Goal: Information Seeking & Learning: Learn about a topic

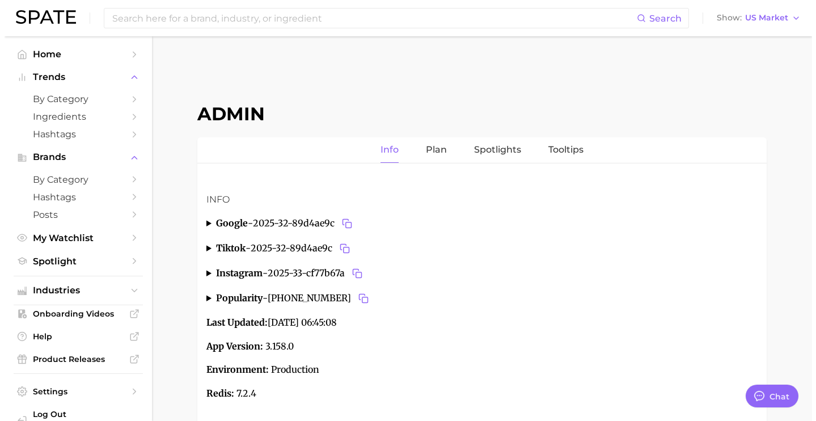
scroll to position [4265, 0]
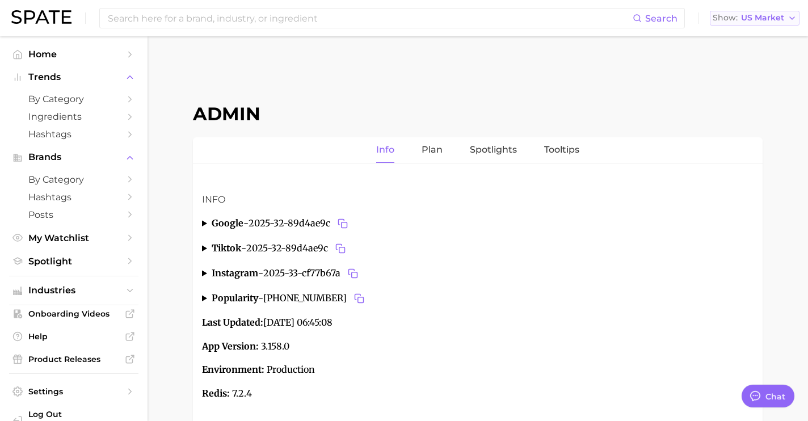
click at [782, 16] on span "US Market" at bounding box center [762, 18] width 43 height 6
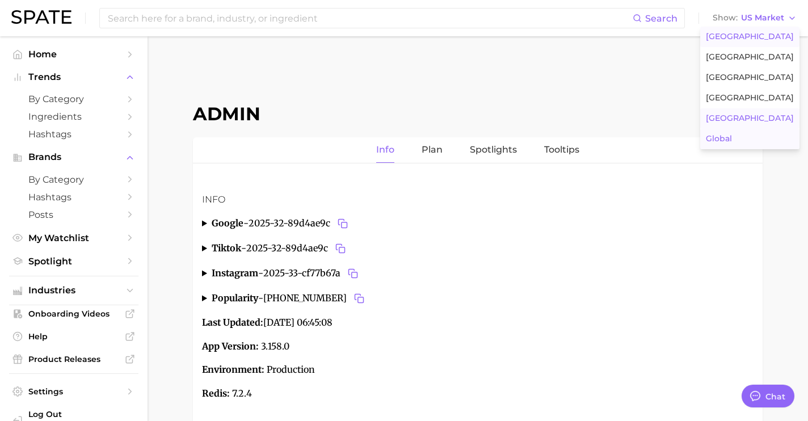
click at [768, 130] on button "Global" at bounding box center [749, 139] width 99 height 20
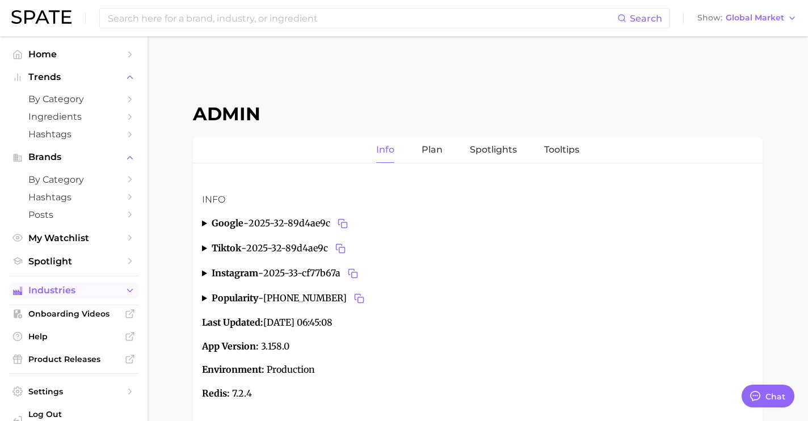
click at [81, 292] on span "Industries" at bounding box center [73, 290] width 91 height 10
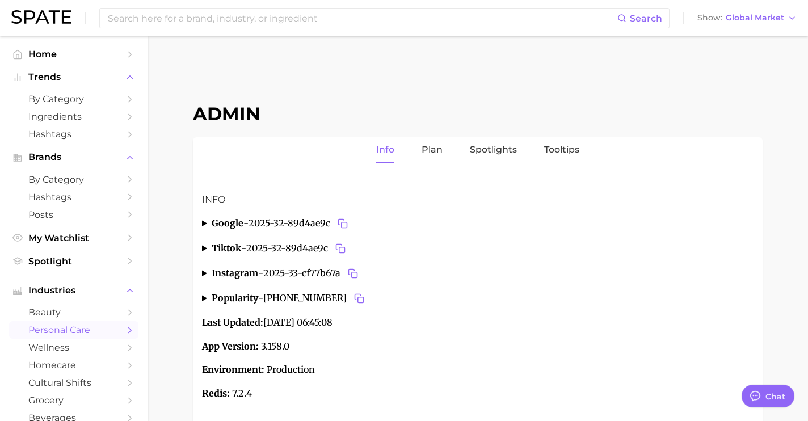
click at [95, 327] on span "personal care" at bounding box center [73, 330] width 91 height 11
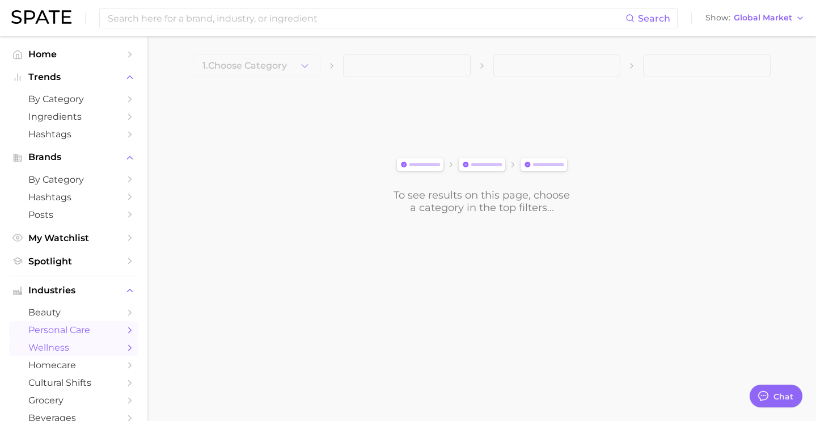
click at [109, 349] on span "wellness" at bounding box center [73, 347] width 91 height 11
click at [71, 370] on span "homecare" at bounding box center [73, 365] width 91 height 11
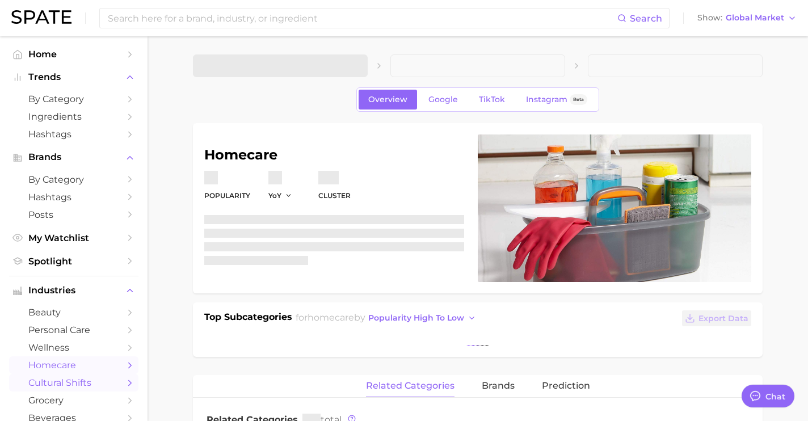
click at [100, 384] on span "cultural shifts" at bounding box center [73, 382] width 91 height 11
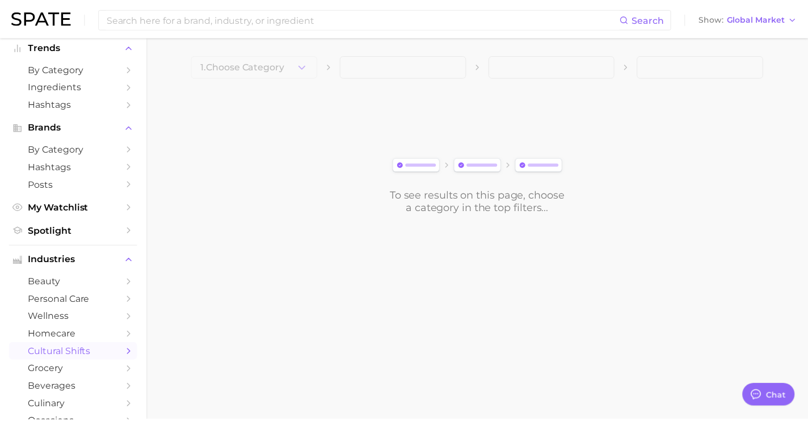
scroll to position [74, 0]
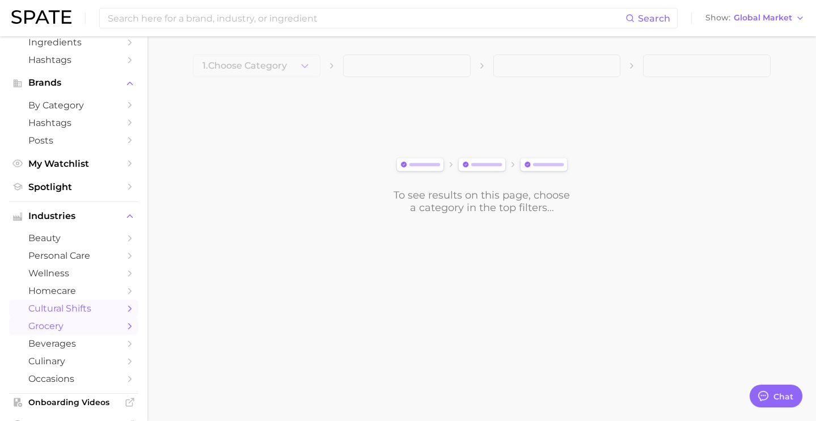
click at [102, 331] on span "grocery" at bounding box center [73, 326] width 91 height 11
click at [82, 348] on span "beverages" at bounding box center [73, 343] width 91 height 11
click at [109, 361] on span "culinary" at bounding box center [73, 361] width 91 height 11
click at [131, 388] on nav "Home Trends by Category Ingredients Hashtags Brands by Category Hashtags Posts …" at bounding box center [74, 228] width 148 height 385
click at [125, 384] on icon "Sidebar" at bounding box center [130, 379] width 10 height 10
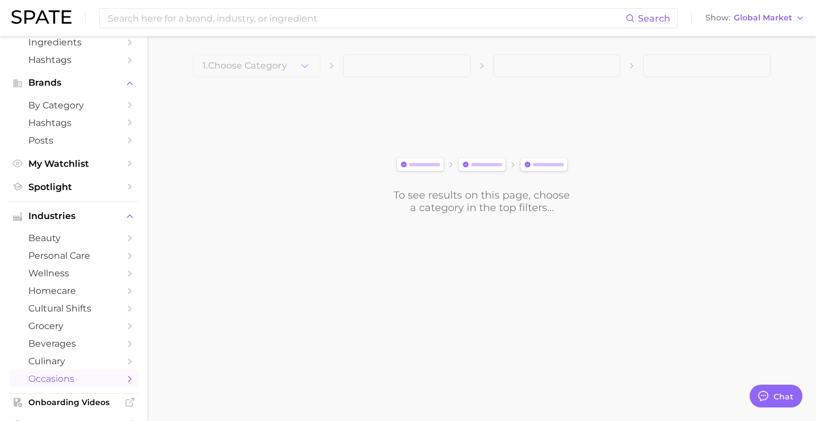
click at [293, 33] on div "Search Show Global Market" at bounding box center [408, 18] width 794 height 36
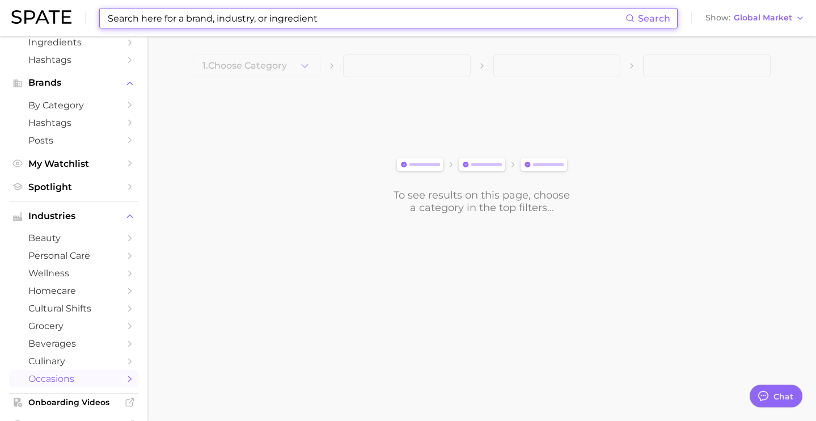
click at [296, 20] on input at bounding box center [366, 18] width 519 height 19
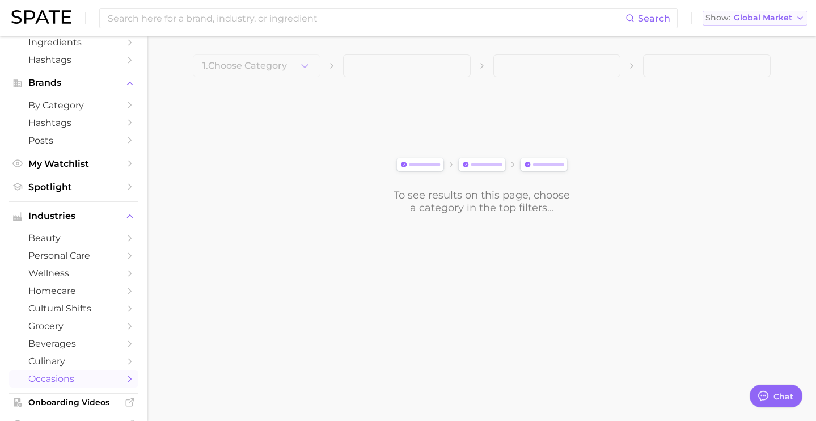
click at [715, 15] on span "Show" at bounding box center [718, 18] width 25 height 6
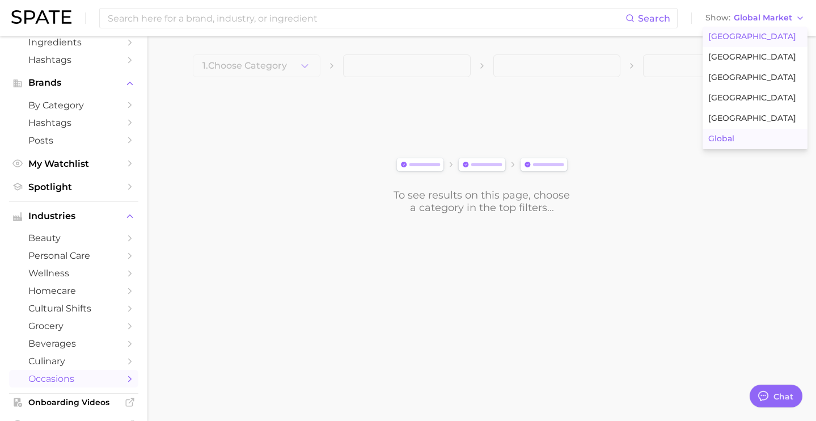
click at [722, 30] on button "United States" at bounding box center [755, 37] width 105 height 20
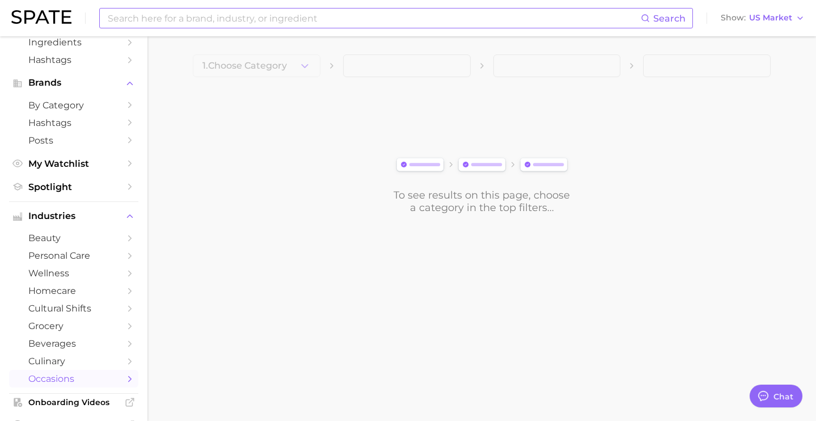
click at [449, 28] on div "Search" at bounding box center [396, 18] width 594 height 20
click at [451, 26] on input at bounding box center [374, 18] width 534 height 19
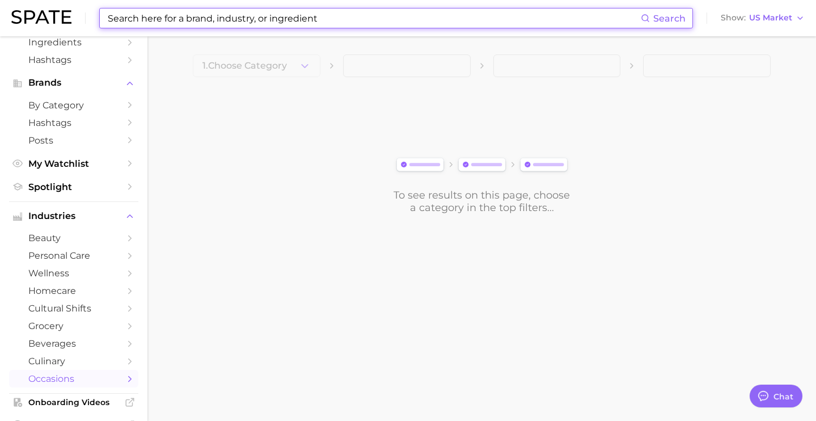
type input "o"
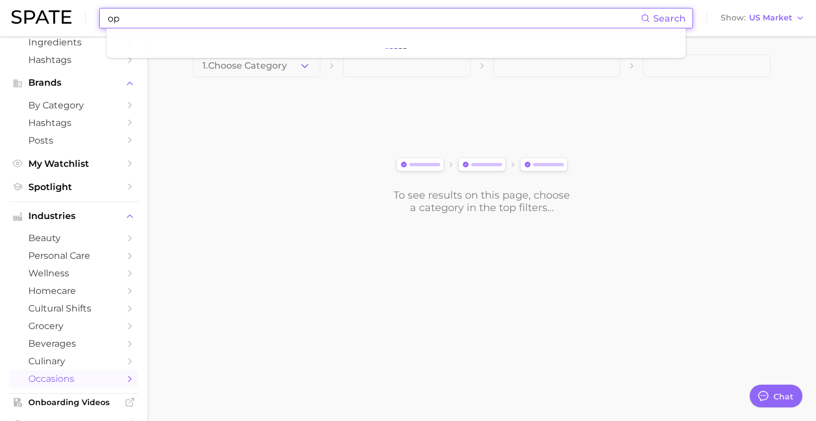
type input "o"
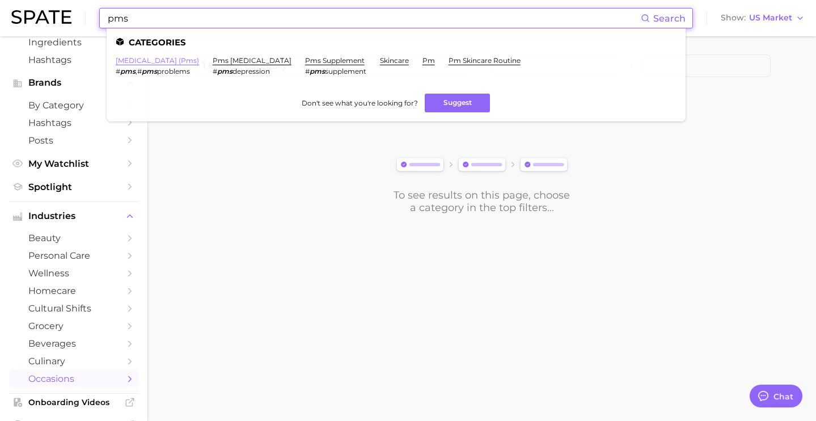
type input "pms"
click at [199, 62] on link "premenstrual syndrome (pms)" at bounding box center [157, 60] width 83 height 9
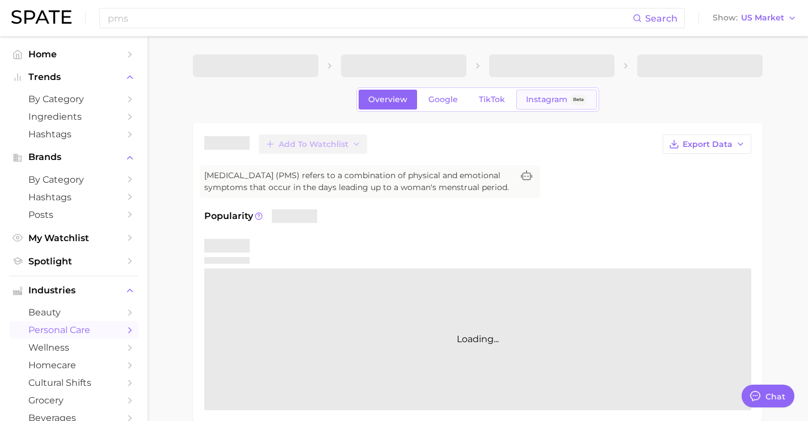
type textarea "x"
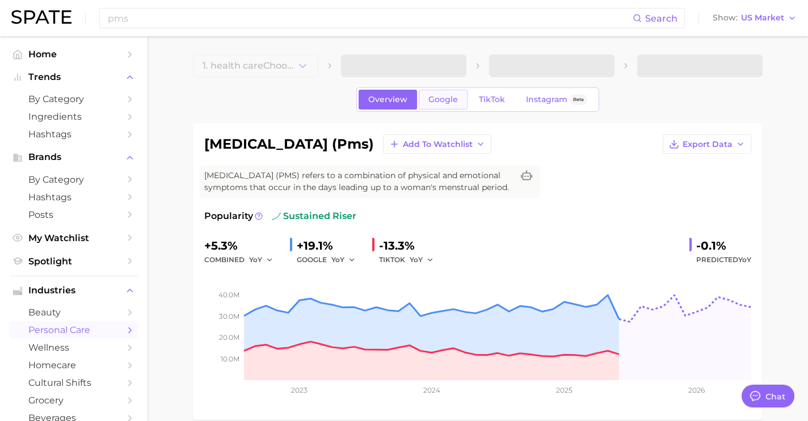
click at [457, 102] on span "Google" at bounding box center [443, 100] width 30 height 10
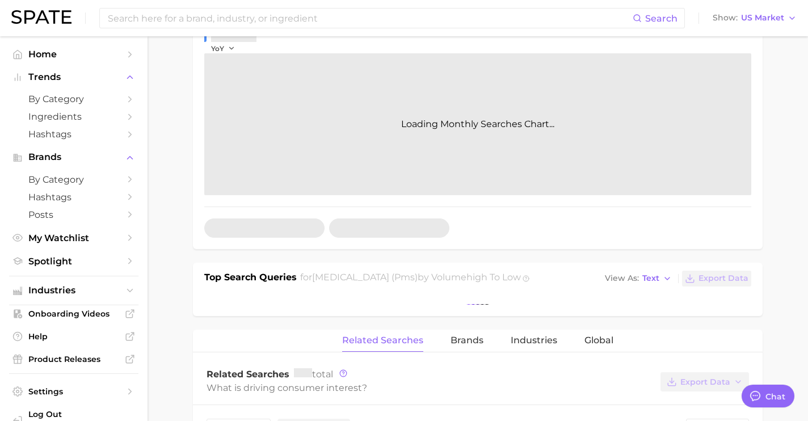
scroll to position [288, 0]
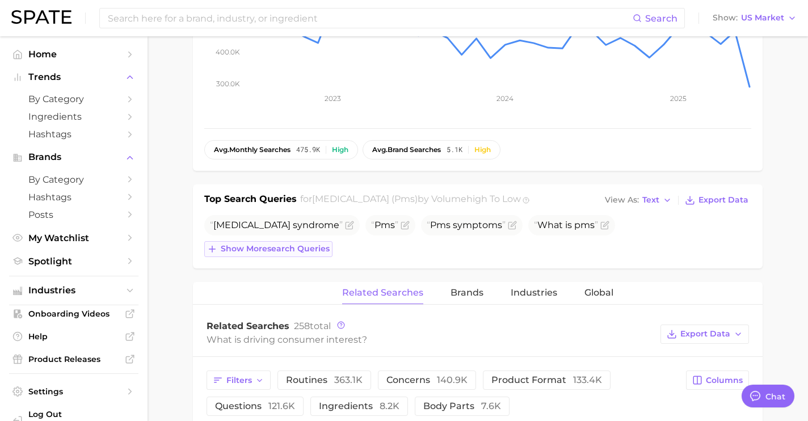
click at [310, 257] on button "Show more search queries" at bounding box center [268, 249] width 128 height 16
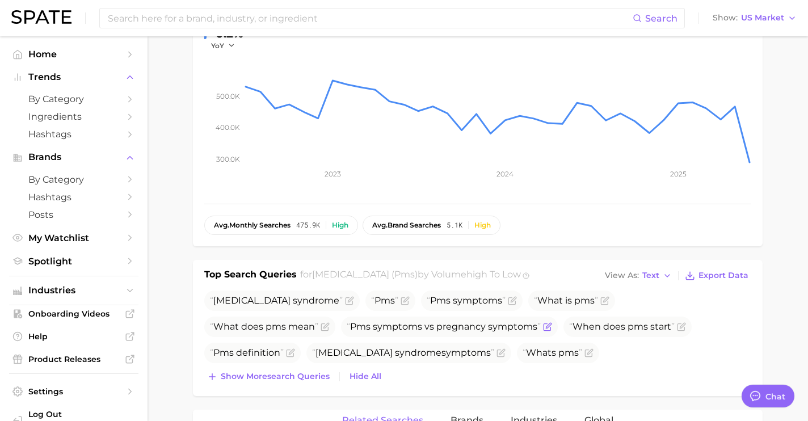
scroll to position [355, 0]
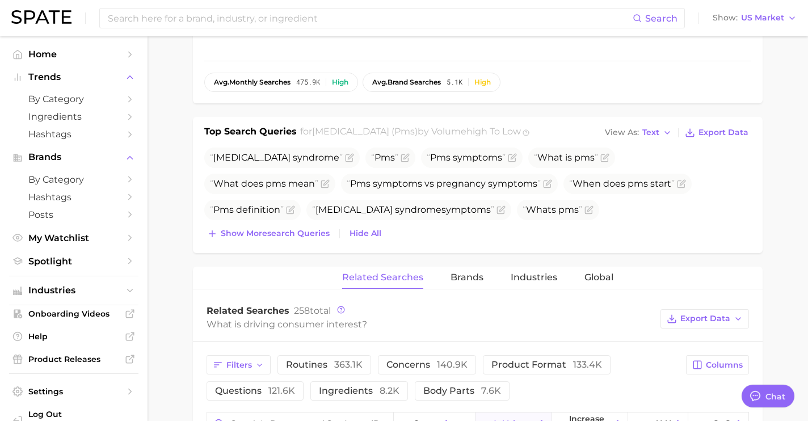
click at [310, 235] on div "Premenstrual syndrome Pms Pms symptoms What is pms What does pms mean Pms sympt…" at bounding box center [477, 195] width 547 height 94
click at [310, 238] on span "Show more search queries" at bounding box center [275, 234] width 109 height 10
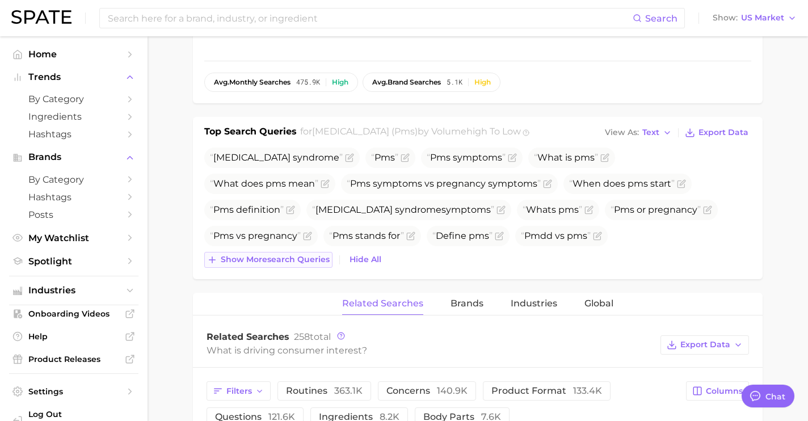
click at [315, 264] on span "Show more search queries" at bounding box center [275, 260] width 109 height 10
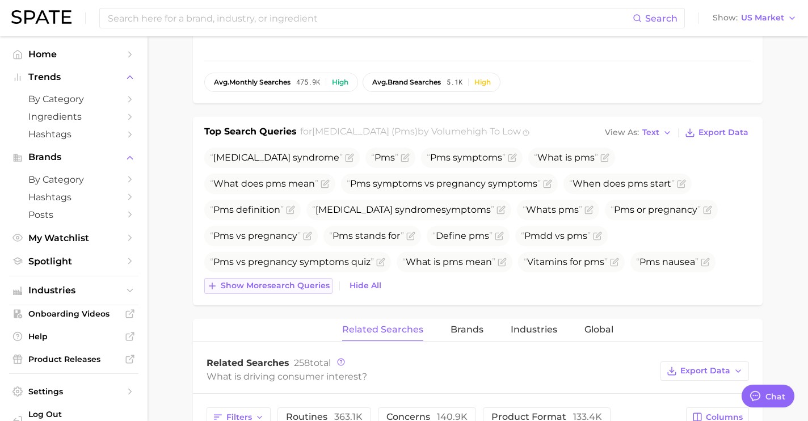
click at [319, 290] on span "Show more search queries" at bounding box center [275, 286] width 109 height 10
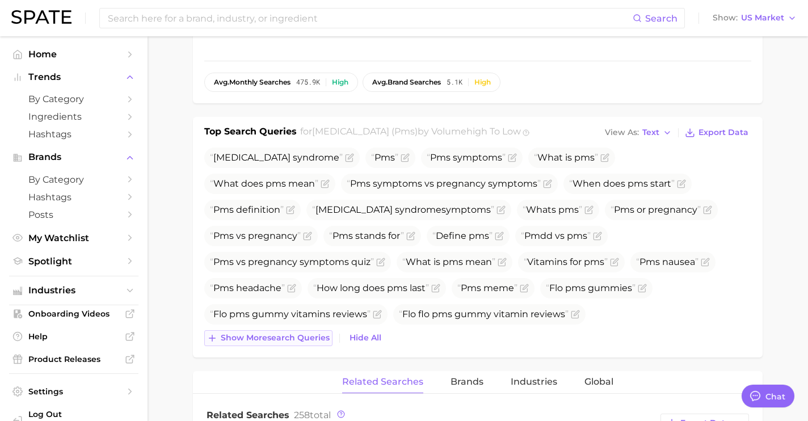
click at [322, 343] on span "Show more search queries" at bounding box center [275, 338] width 109 height 10
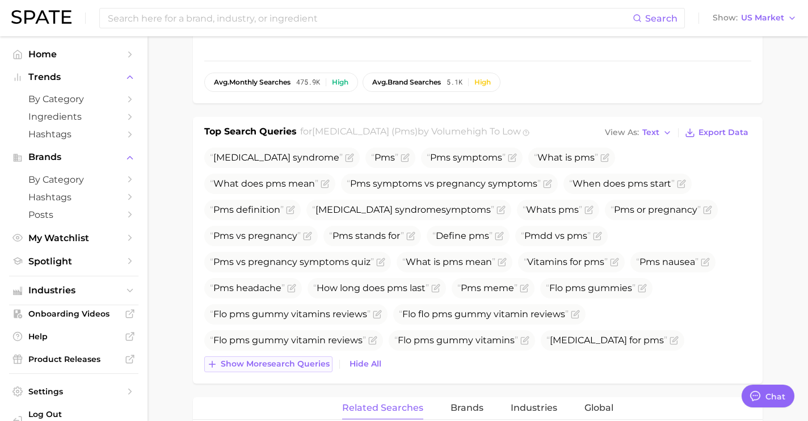
click at [321, 369] on span "Show more search queries" at bounding box center [275, 364] width 109 height 10
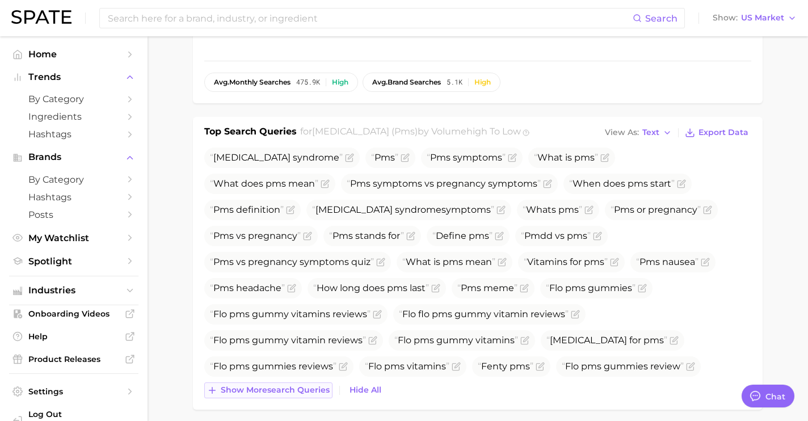
click at [315, 395] on span "Show more search queries" at bounding box center [275, 390] width 109 height 10
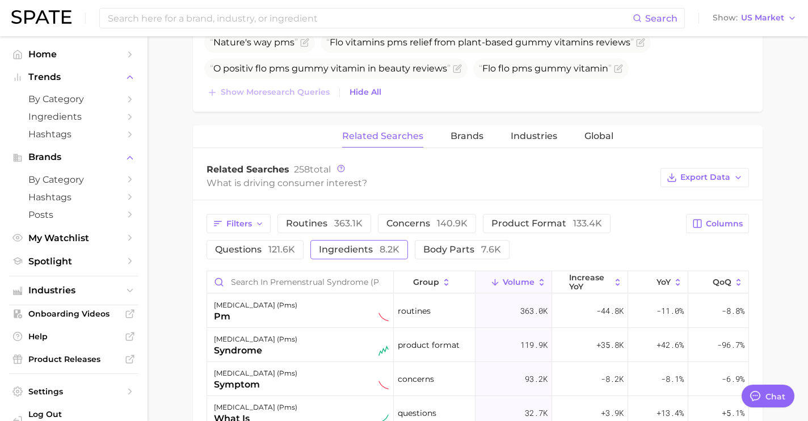
scroll to position [820, 0]
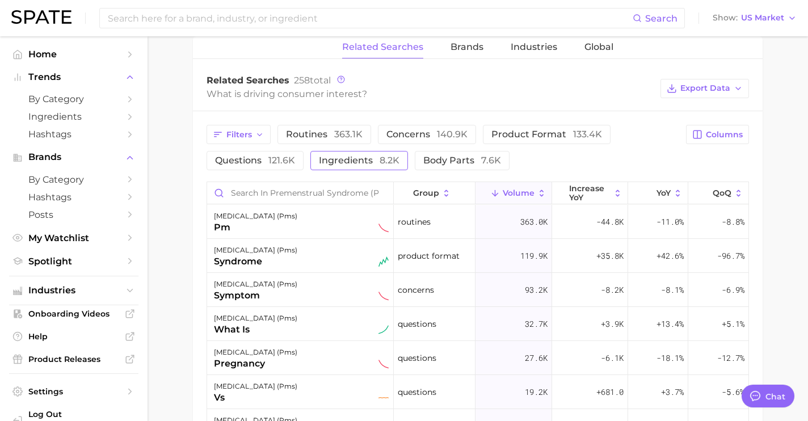
click at [357, 166] on span "ingredients 8.2k" at bounding box center [359, 160] width 81 height 11
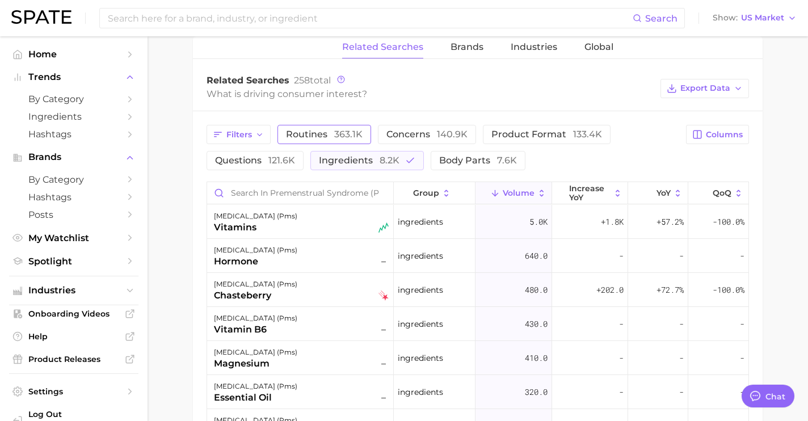
click at [313, 140] on span "routines 363.1k" at bounding box center [324, 134] width 77 height 11
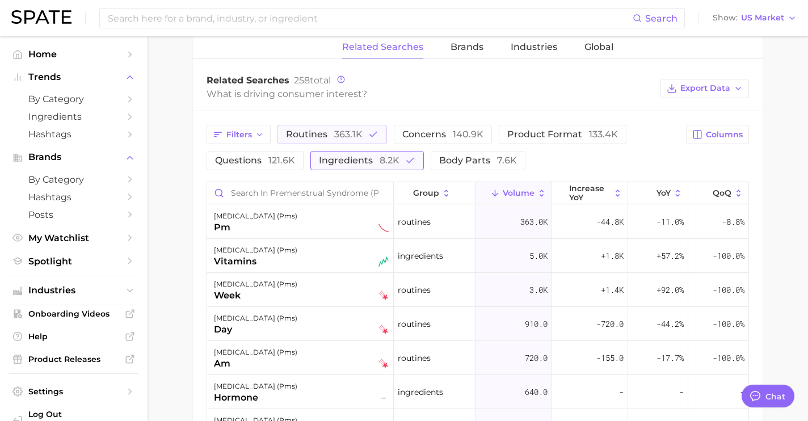
click at [348, 166] on span "ingredients 8.2k" at bounding box center [359, 160] width 81 height 11
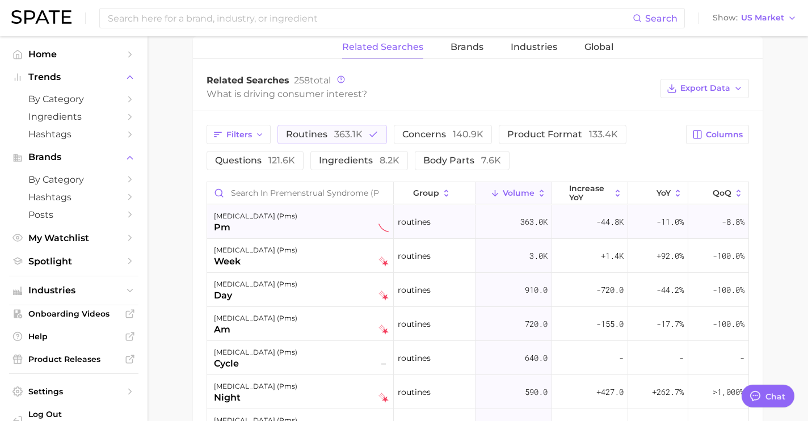
click at [336, 234] on div "premenstrual syndrome (pms) pm" at bounding box center [301, 221] width 175 height 25
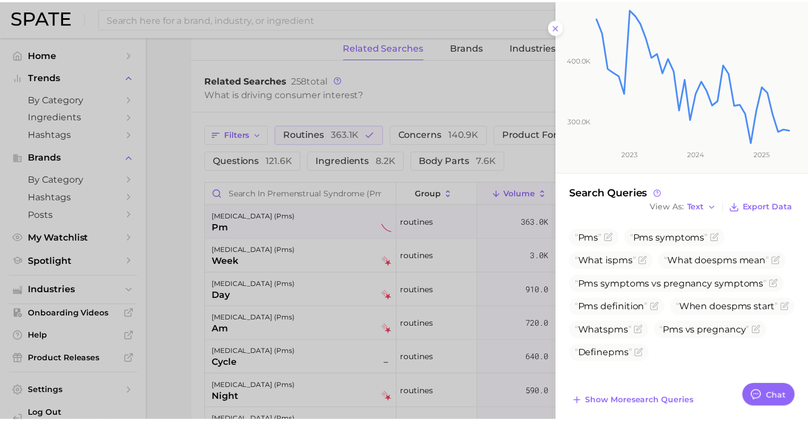
scroll to position [165, 0]
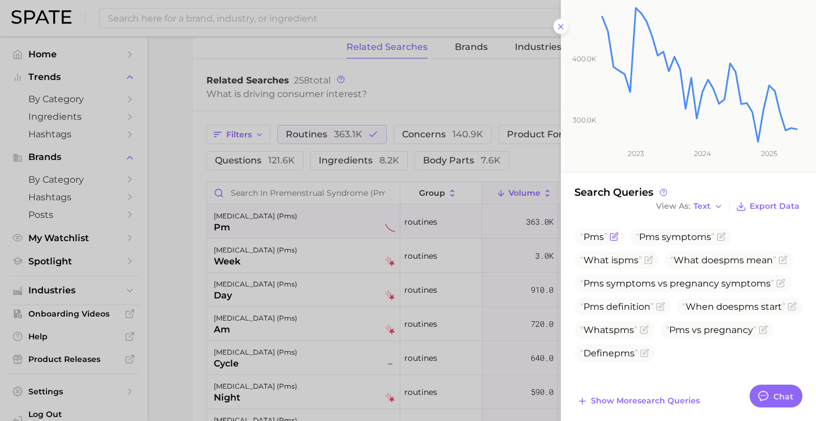
click at [614, 238] on icon "Flag as miscategorized or irrelevant" at bounding box center [615, 235] width 5 height 5
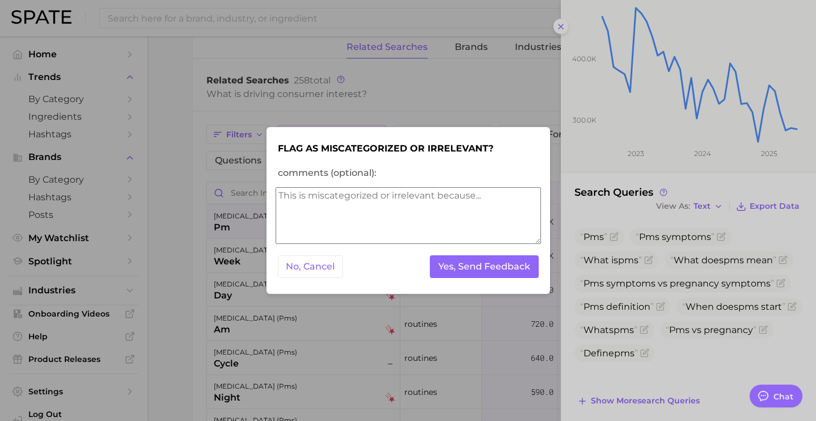
click at [492, 224] on textarea "comments (optional):" at bounding box center [409, 215] width 266 height 57
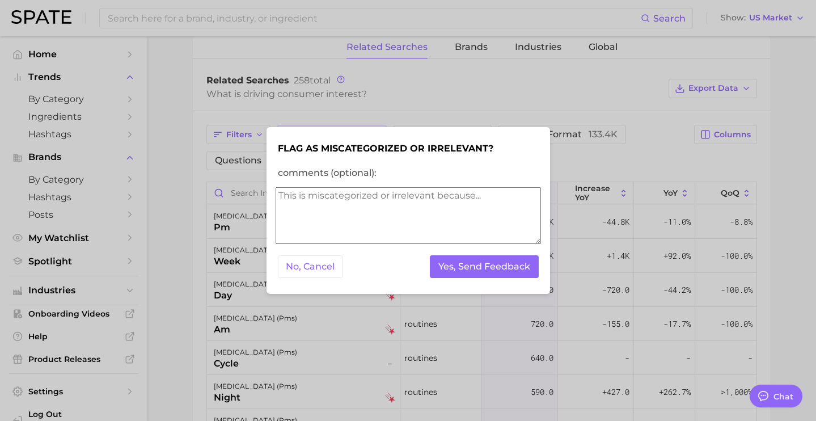
click at [492, 224] on textarea "comments (optional):" at bounding box center [409, 215] width 266 height 57
type textarea "appears in "pm" cat5"
click at [500, 266] on button "Yes, Send Feedback" at bounding box center [484, 266] width 109 height 23
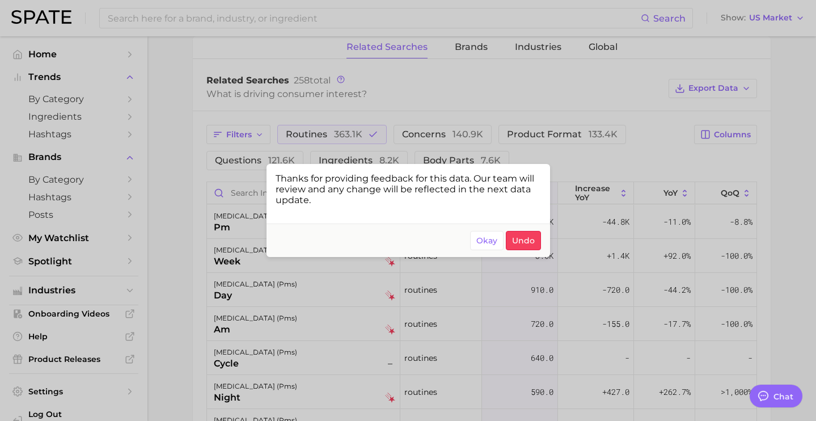
click at [321, 344] on div at bounding box center [408, 210] width 816 height 421
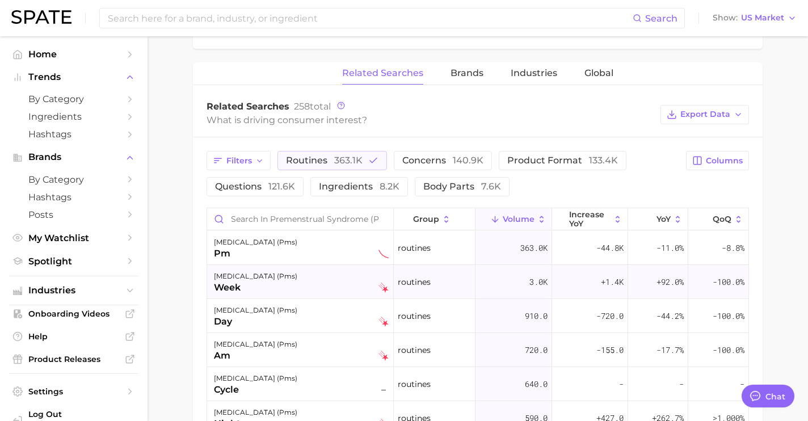
click at [337, 294] on div "premenstrual syndrome (pms) week" at bounding box center [301, 281] width 175 height 25
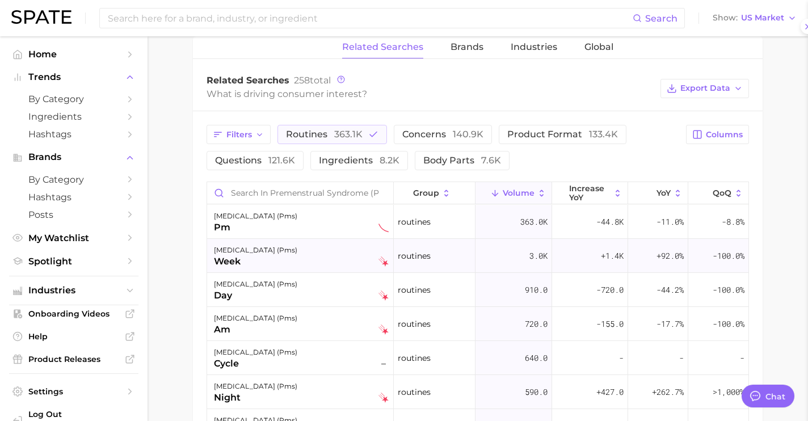
scroll to position [768, 0]
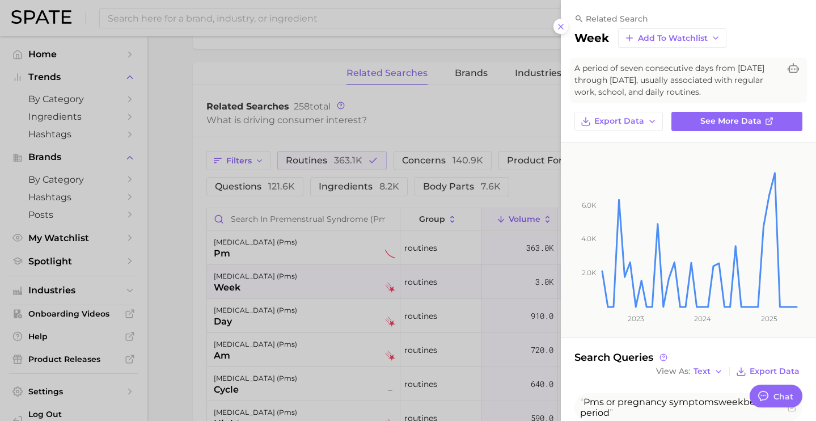
click at [319, 342] on div at bounding box center [408, 210] width 816 height 421
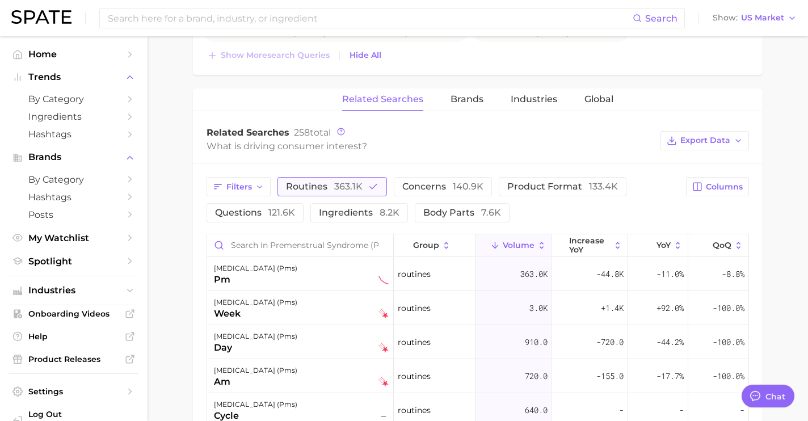
click at [365, 196] on button "routines 363.1k" at bounding box center [331, 186] width 109 height 19
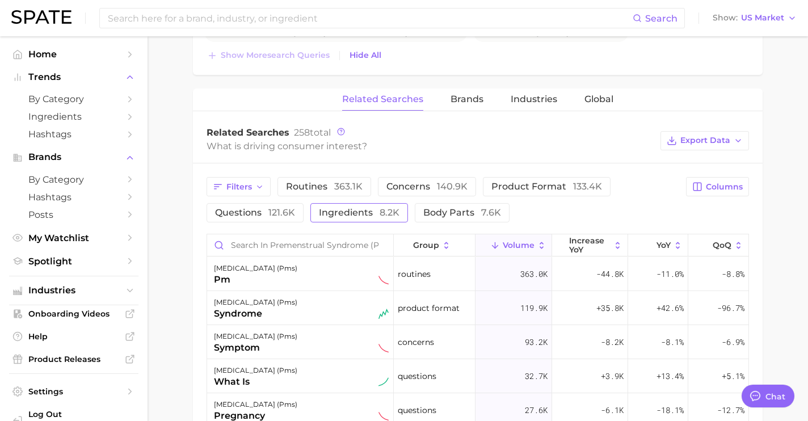
click at [360, 218] on span "ingredients 8.2k" at bounding box center [359, 212] width 81 height 11
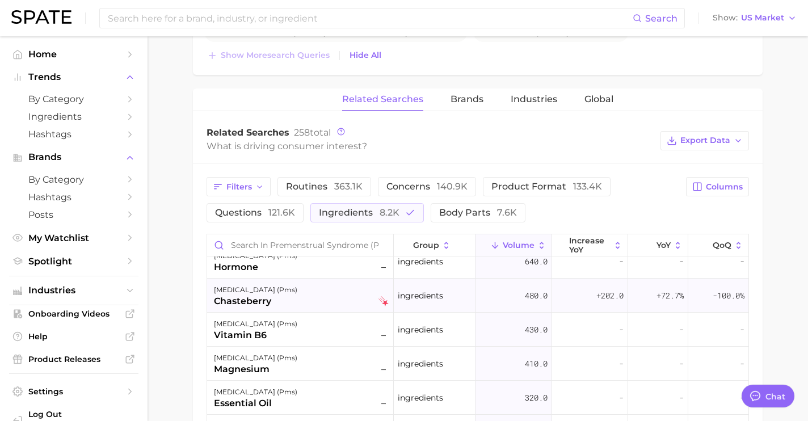
scroll to position [0, 0]
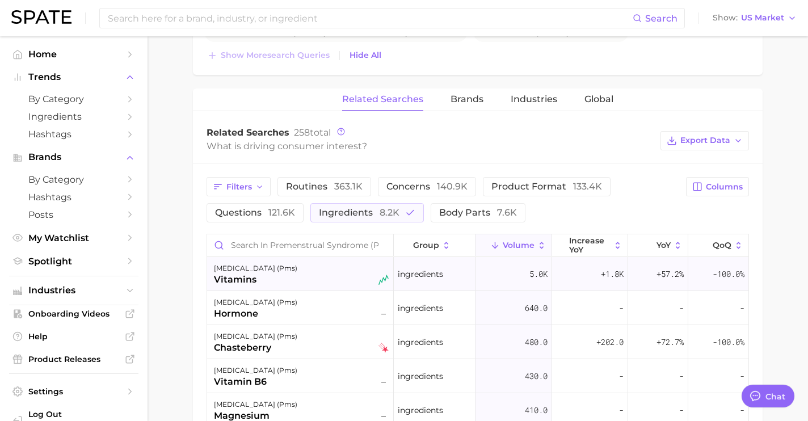
click at [338, 286] on div "premenstrual syndrome (pms) vitamins" at bounding box center [301, 274] width 175 height 25
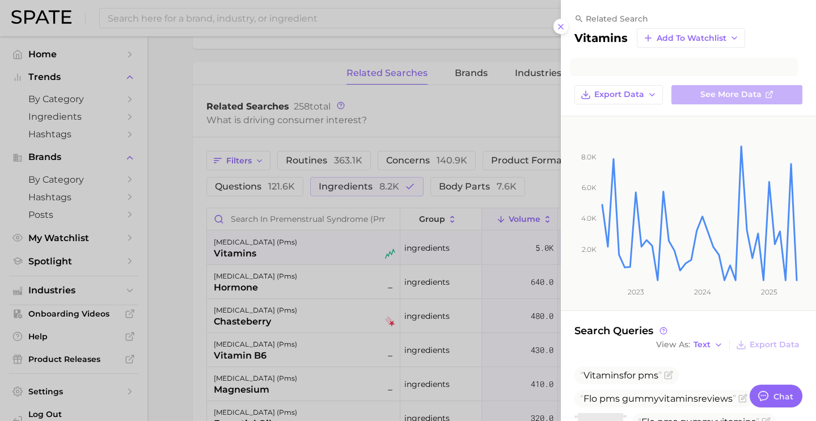
click at [338, 294] on div at bounding box center [408, 210] width 816 height 421
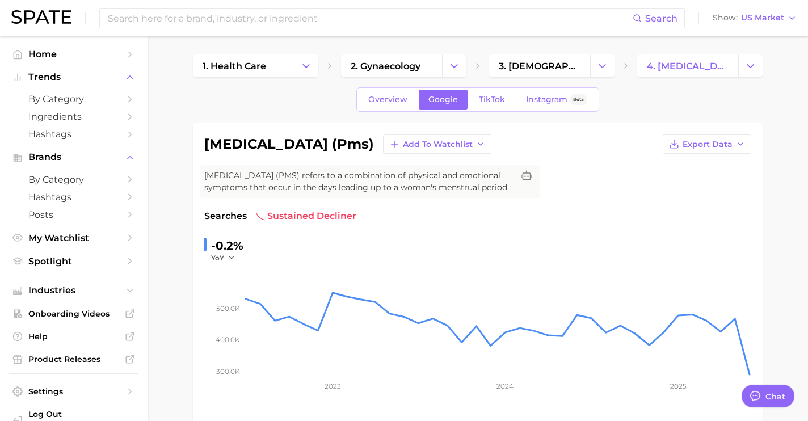
click at [492, 100] on span "TikTok" at bounding box center [492, 100] width 26 height 10
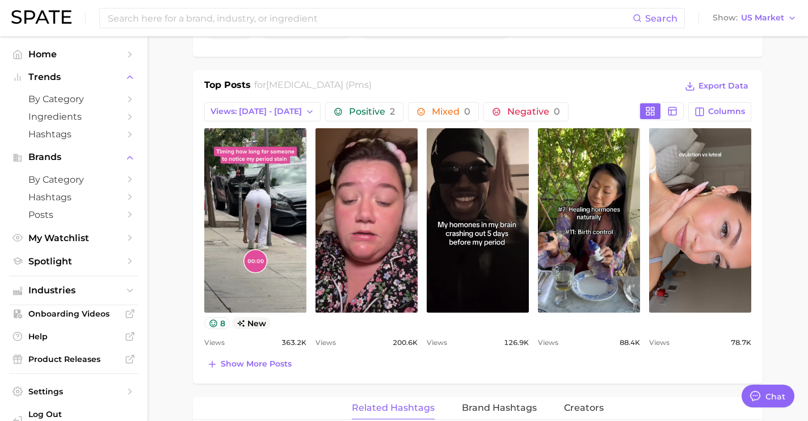
scroll to position [504, 0]
click at [241, 369] on span "Show more posts" at bounding box center [256, 364] width 71 height 10
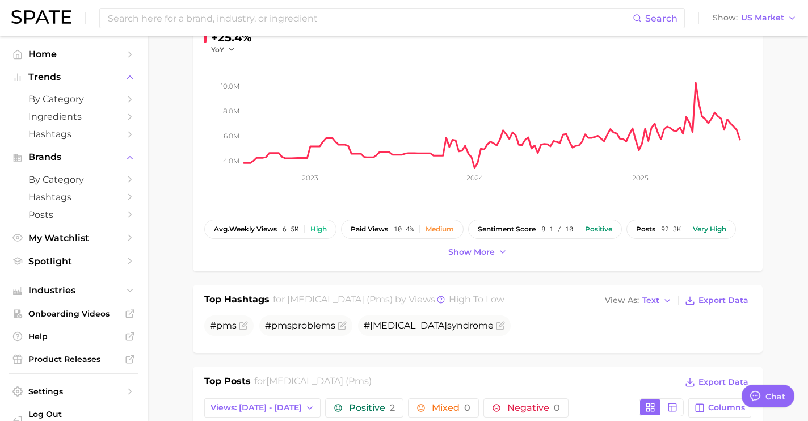
scroll to position [0, 0]
